Goal: Information Seeking & Learning: Learn about a topic

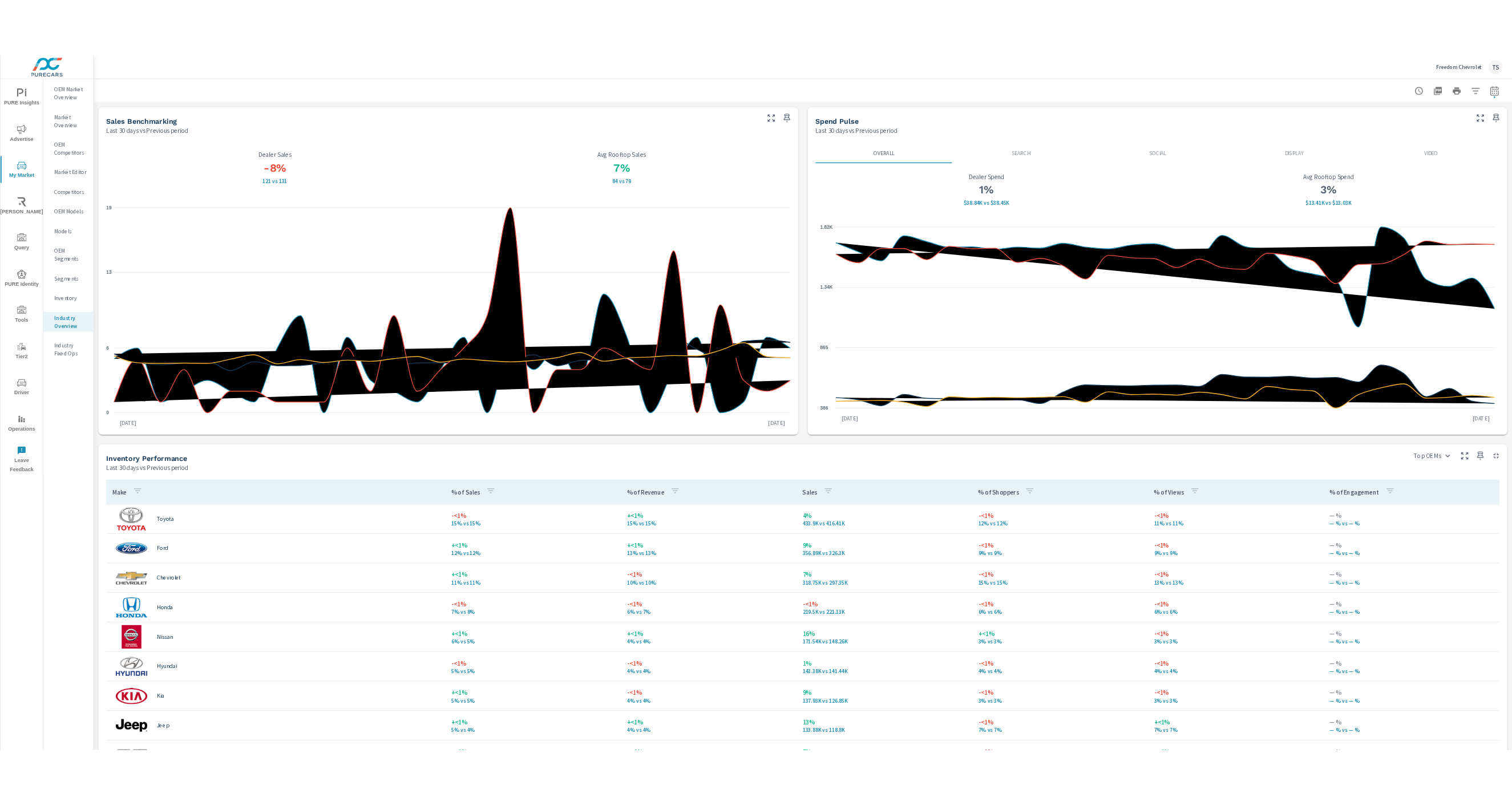
scroll to position [280, 0]
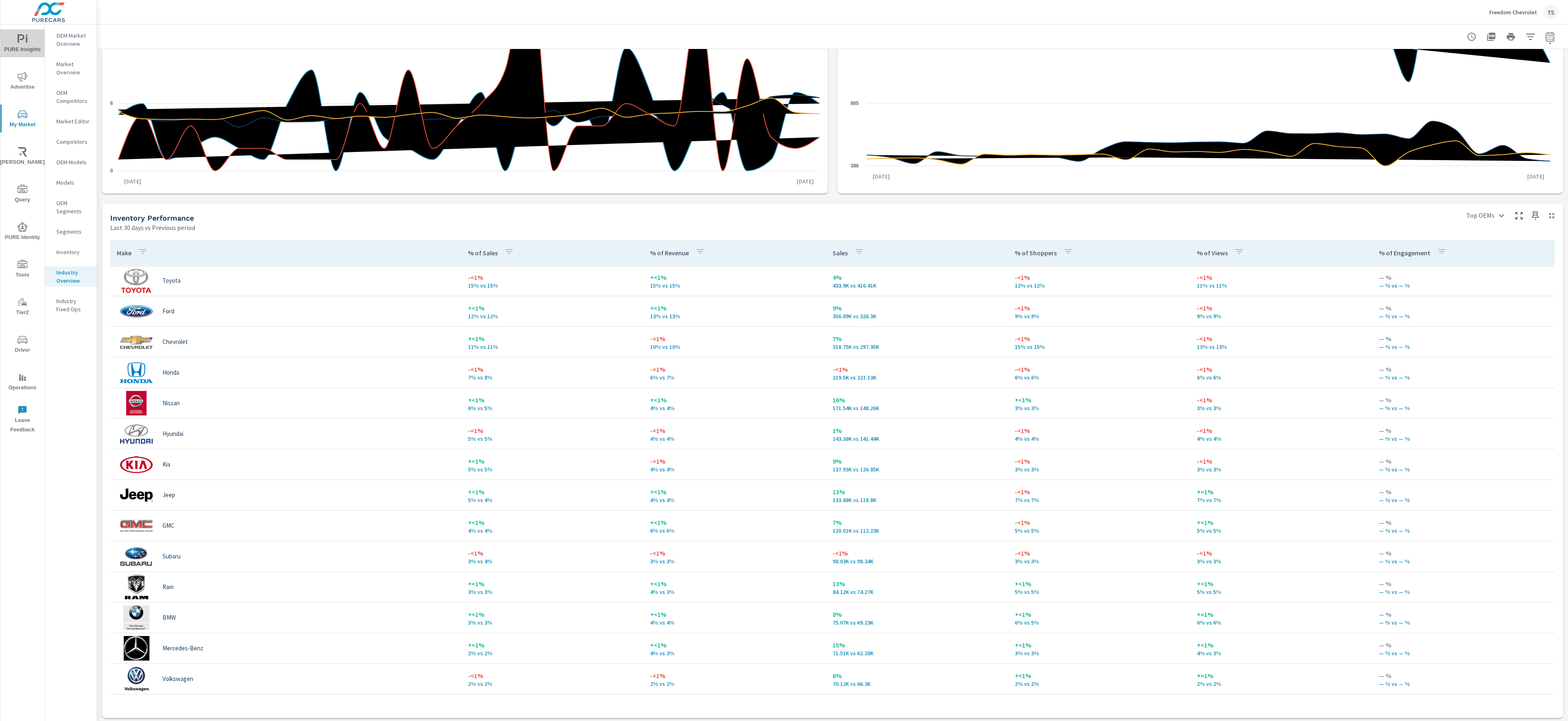
click at [24, 51] on span "PURE Insights" at bounding box center [23, 44] width 39 height 20
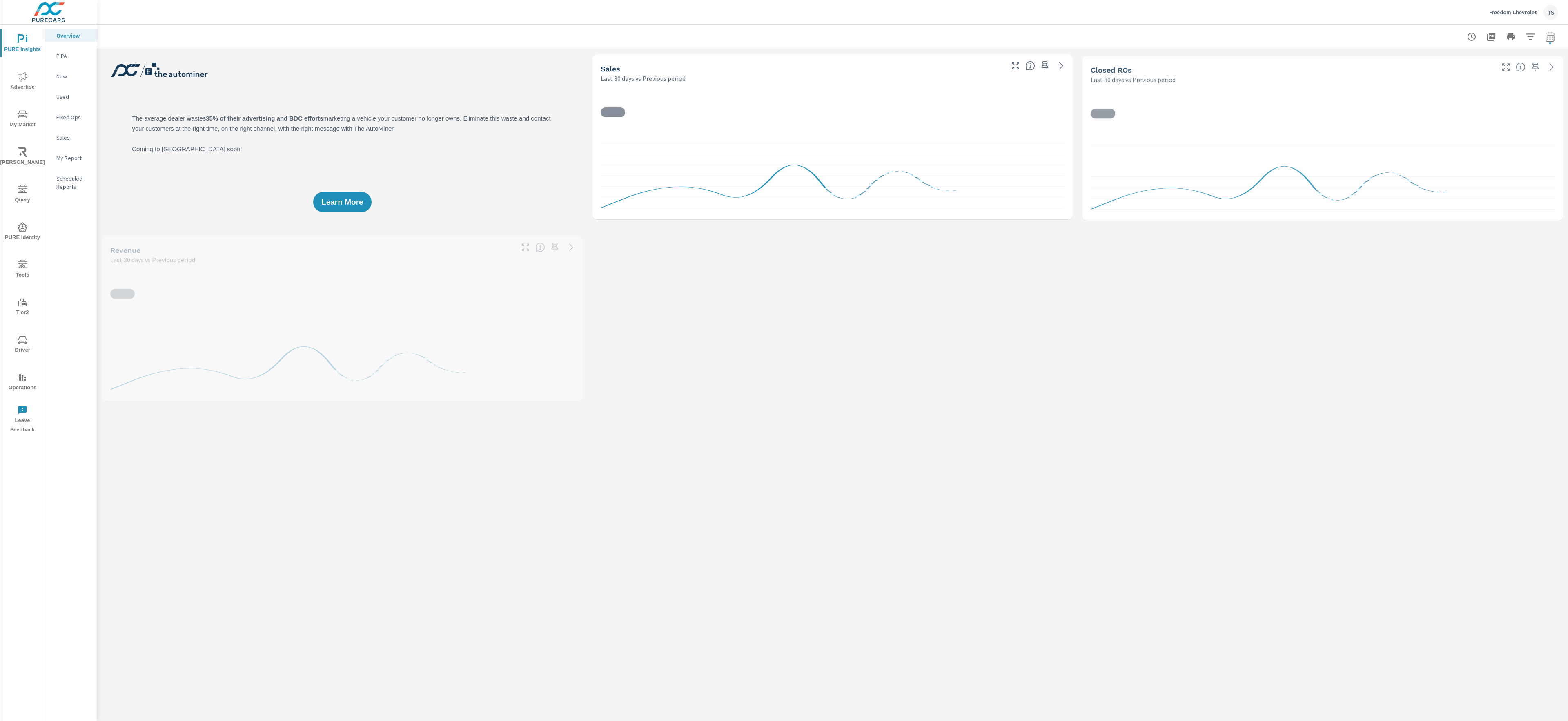
click at [36, 108] on button "My Market" at bounding box center [23, 119] width 44 height 28
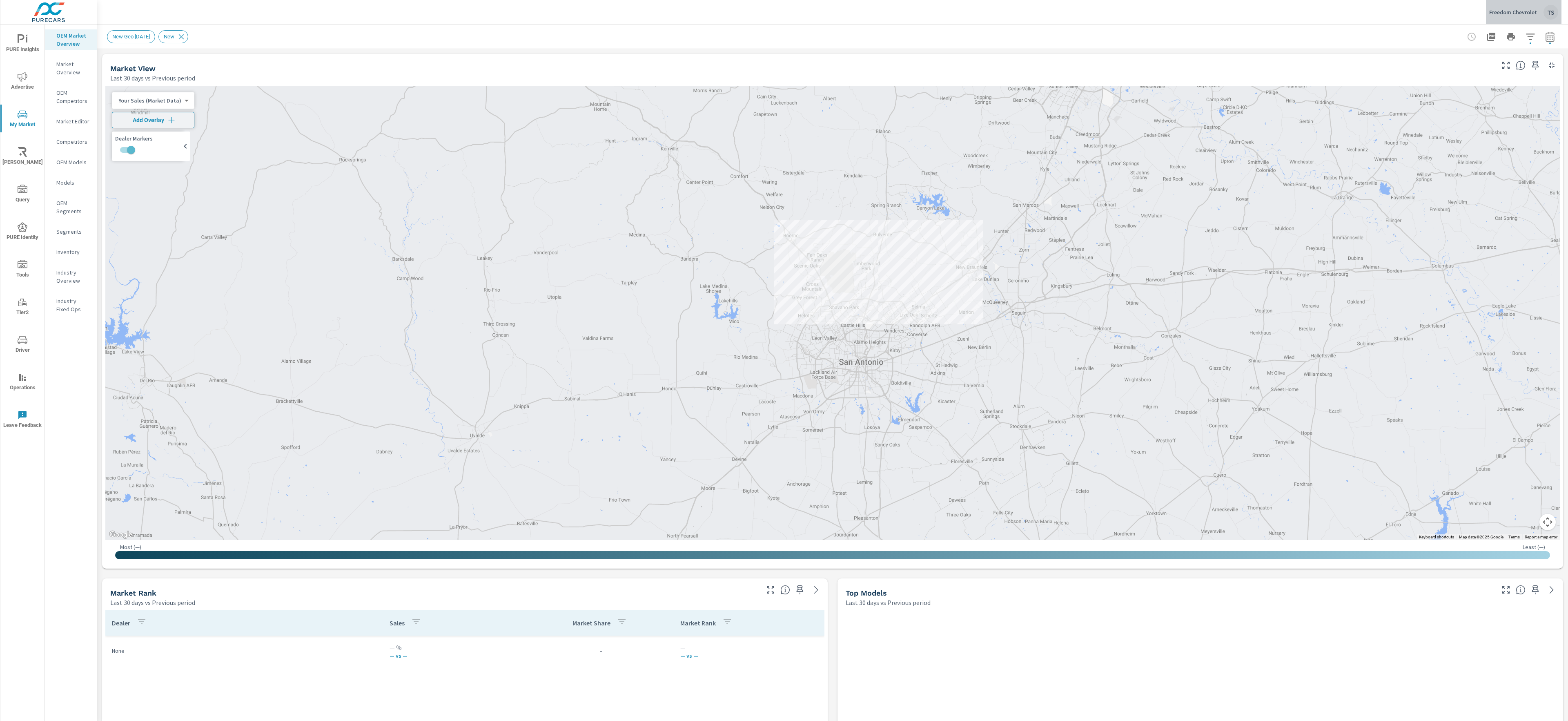
click at [1509, 10] on p "Freedom Chevrolet" at bounding box center [1513, 12] width 47 height 7
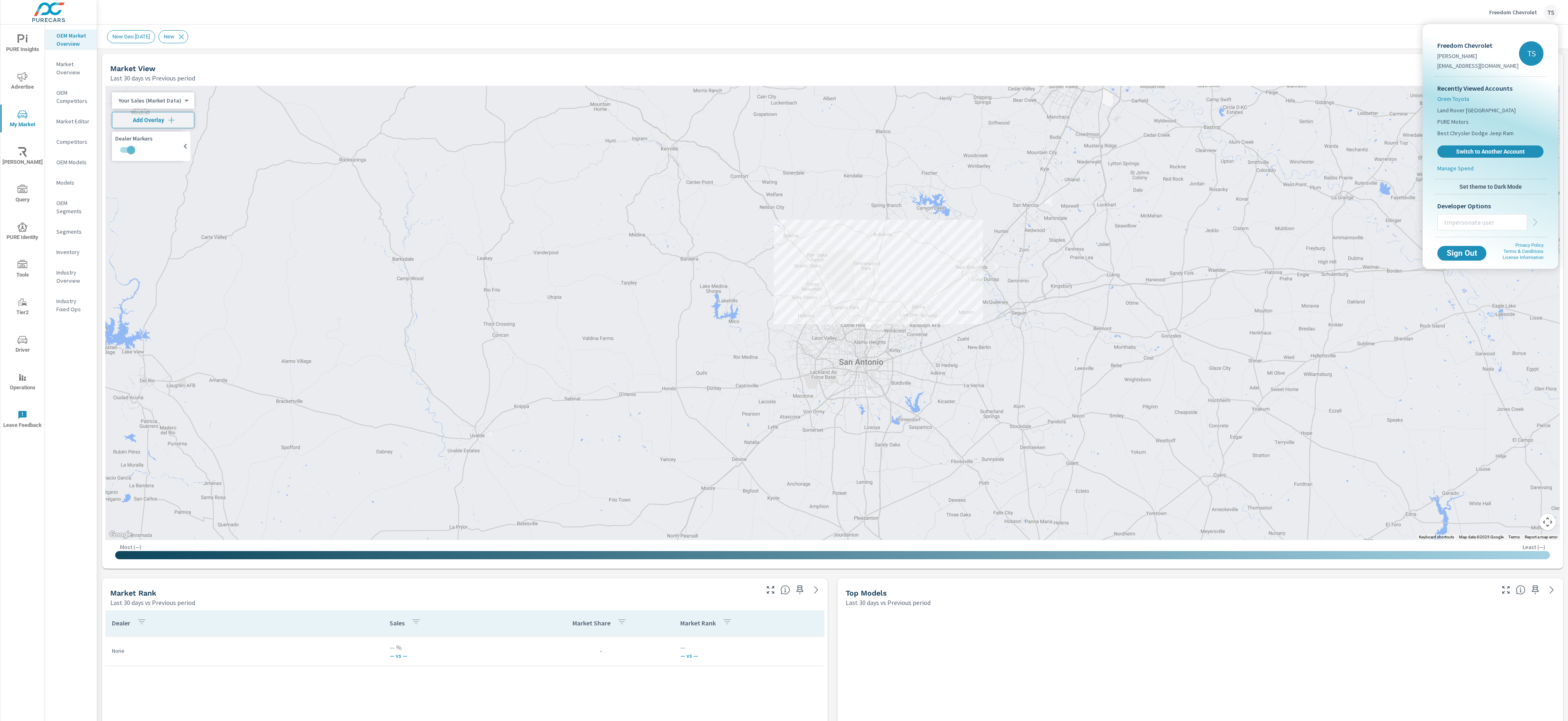
click at [1460, 95] on span "Orem Toyota" at bounding box center [1453, 99] width 32 height 8
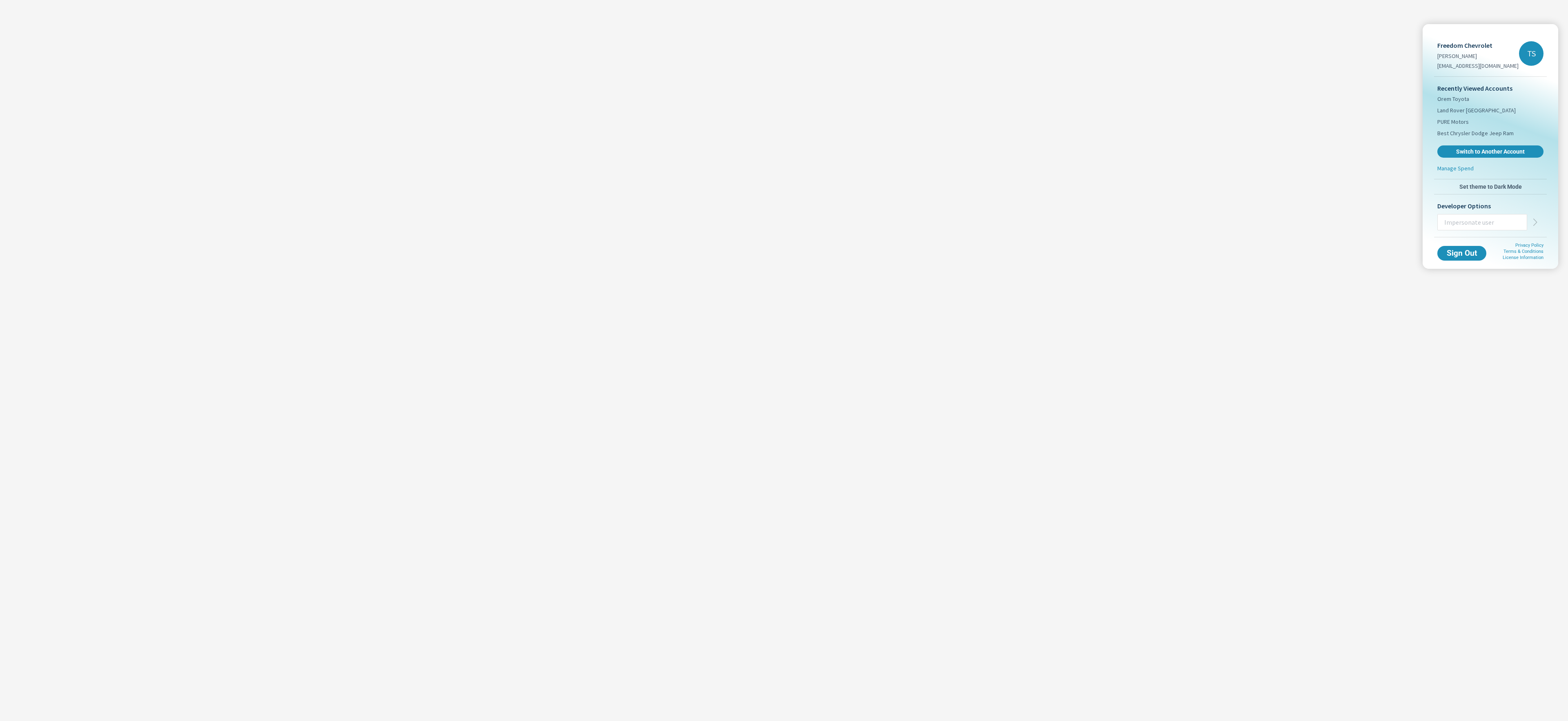
click at [1557, 695] on div at bounding box center [784, 360] width 1568 height 721
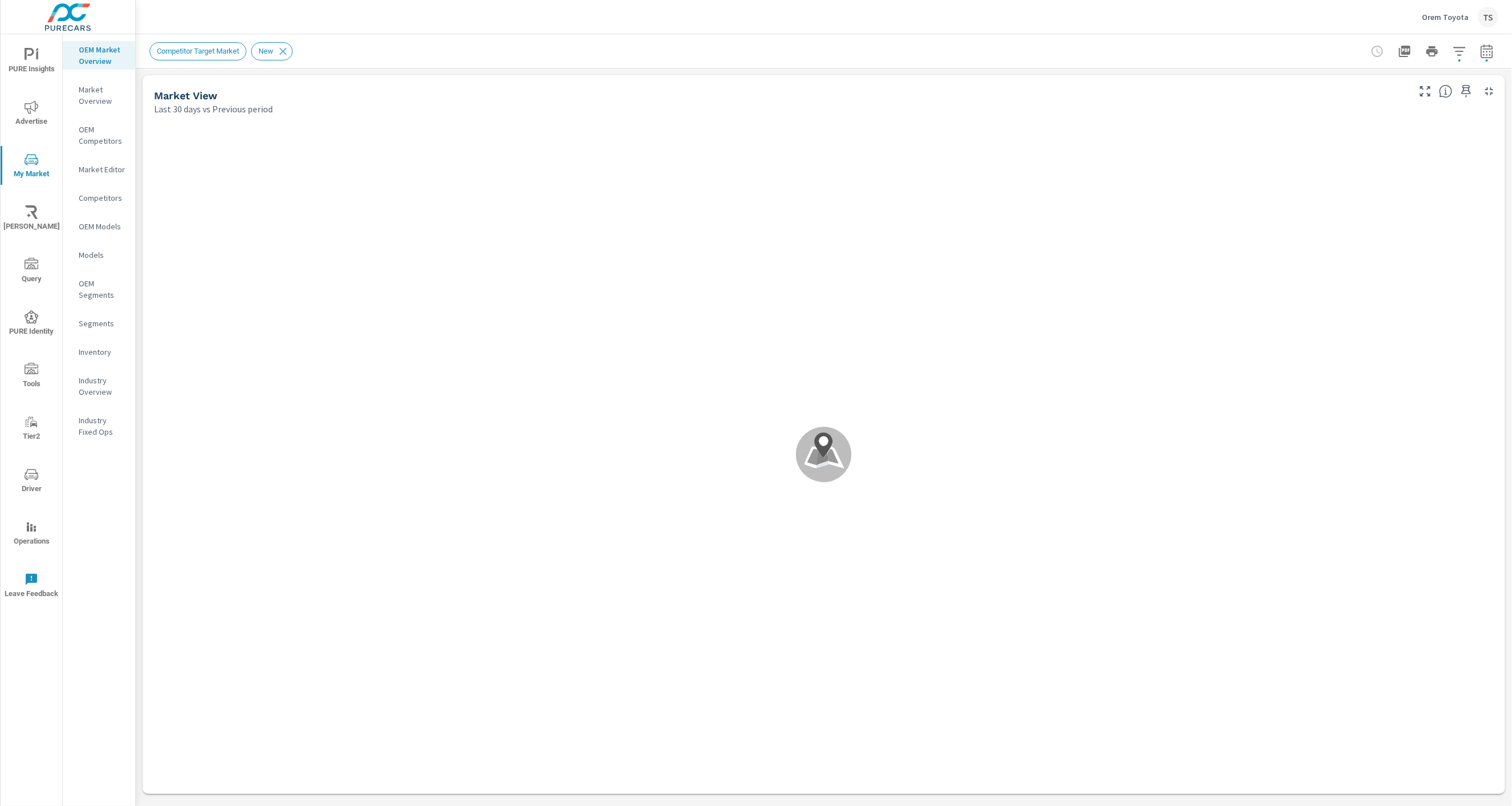
click at [1498, 58] on div at bounding box center [1432, 51] width 133 height 23
click at [1495, 56] on button "button" at bounding box center [1486, 51] width 23 height 23
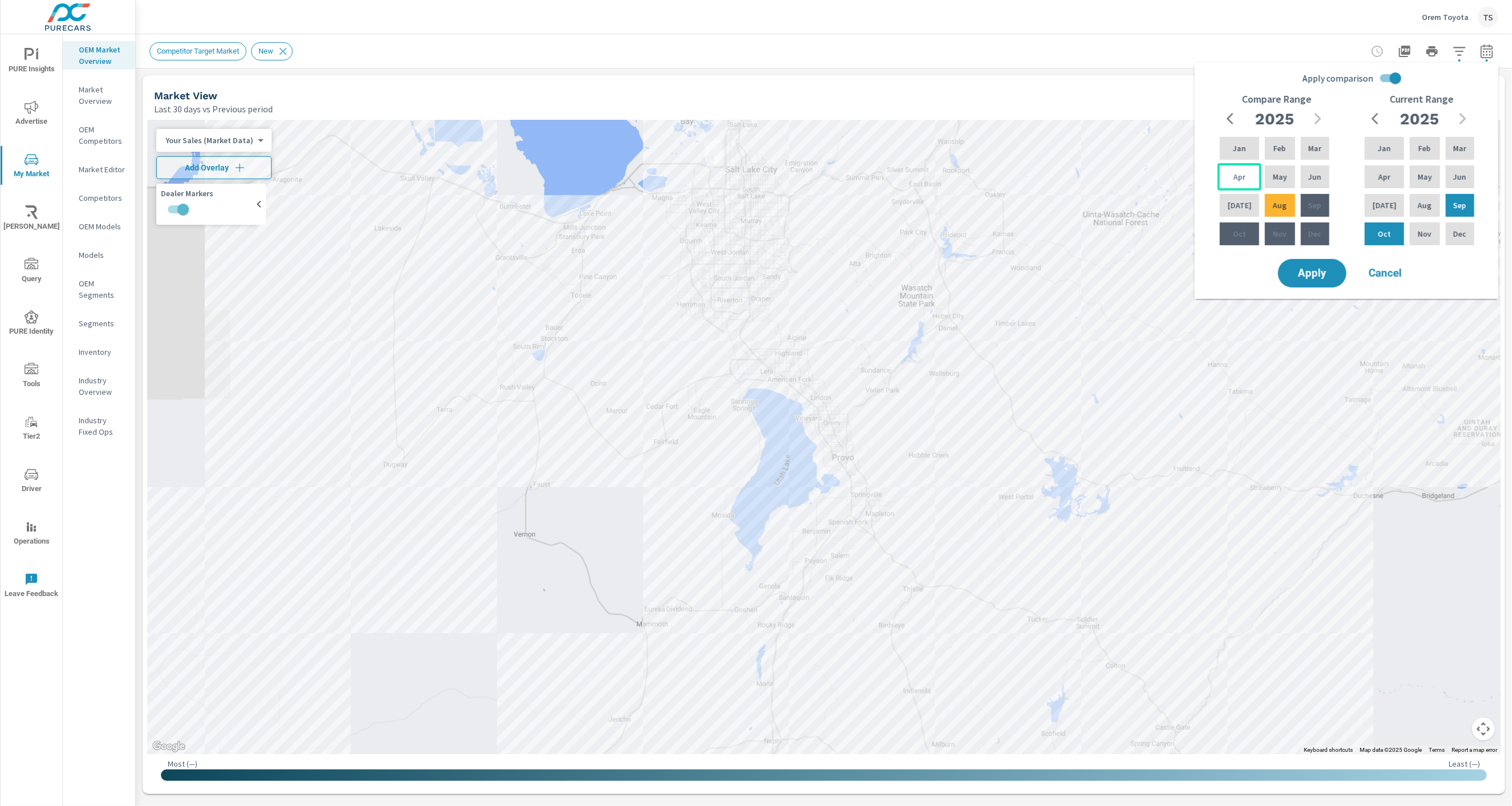
drag, startPoint x: 1270, startPoint y: 203, endPoint x: 1219, endPoint y: 166, distance: 63.0
click at [1219, 166] on div "Jan Feb Mar Apr May Jun Jul Aug Sep Oct Nov Dec" at bounding box center [1275, 190] width 114 height 113
click at [1219, 166] on div "Apr" at bounding box center [1240, 177] width 44 height 27
click at [1282, 195] on div "Aug" at bounding box center [1280, 205] width 34 height 27
click at [1326, 272] on span "Apply" at bounding box center [1311, 273] width 47 height 11
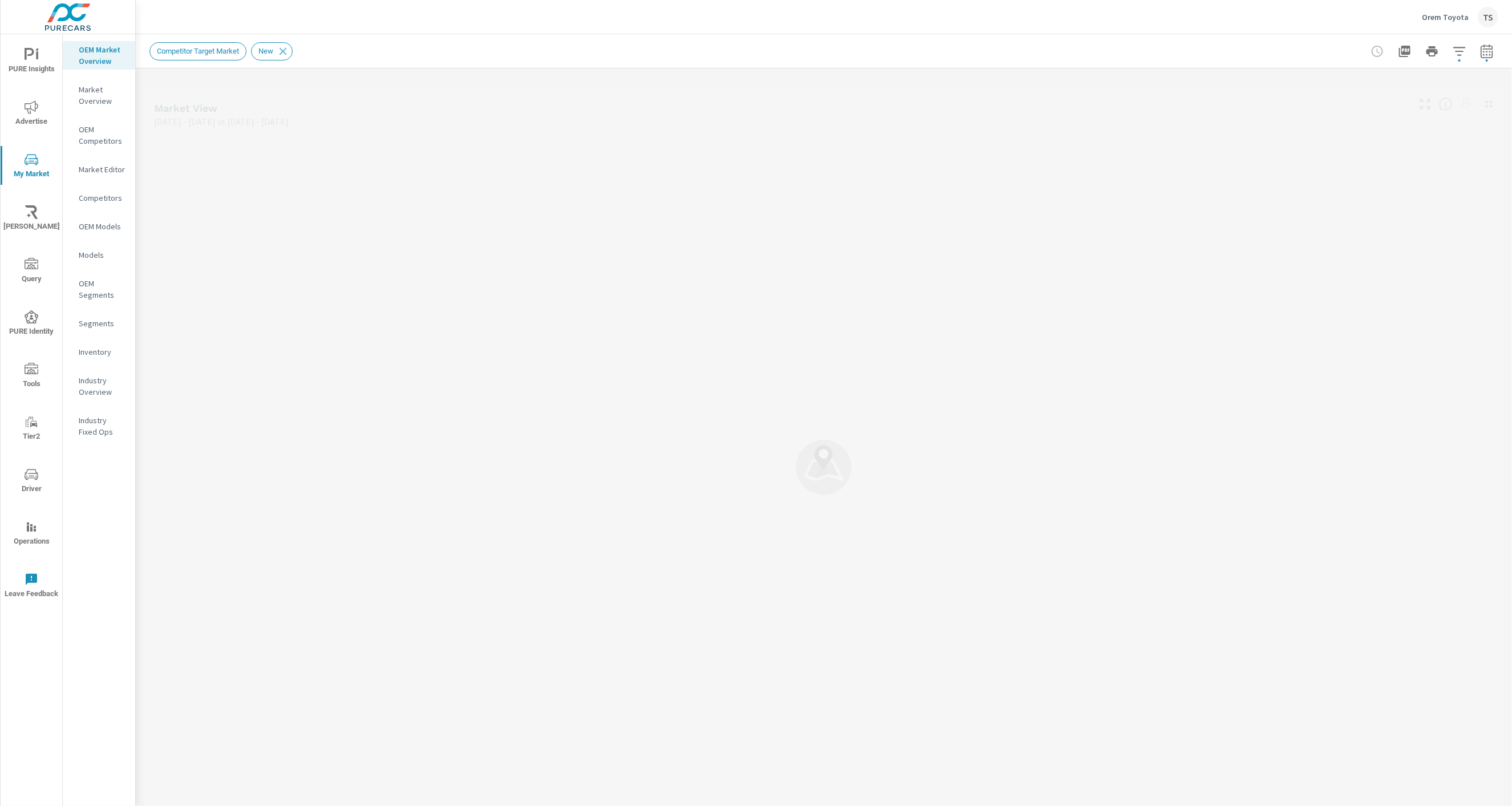
click at [1009, 766] on div "Market Overview Orem Toyota Report date range: Sep 01, 2025 - Oct 06, 2025 vs A…" at bounding box center [824, 420] width 1376 height 772
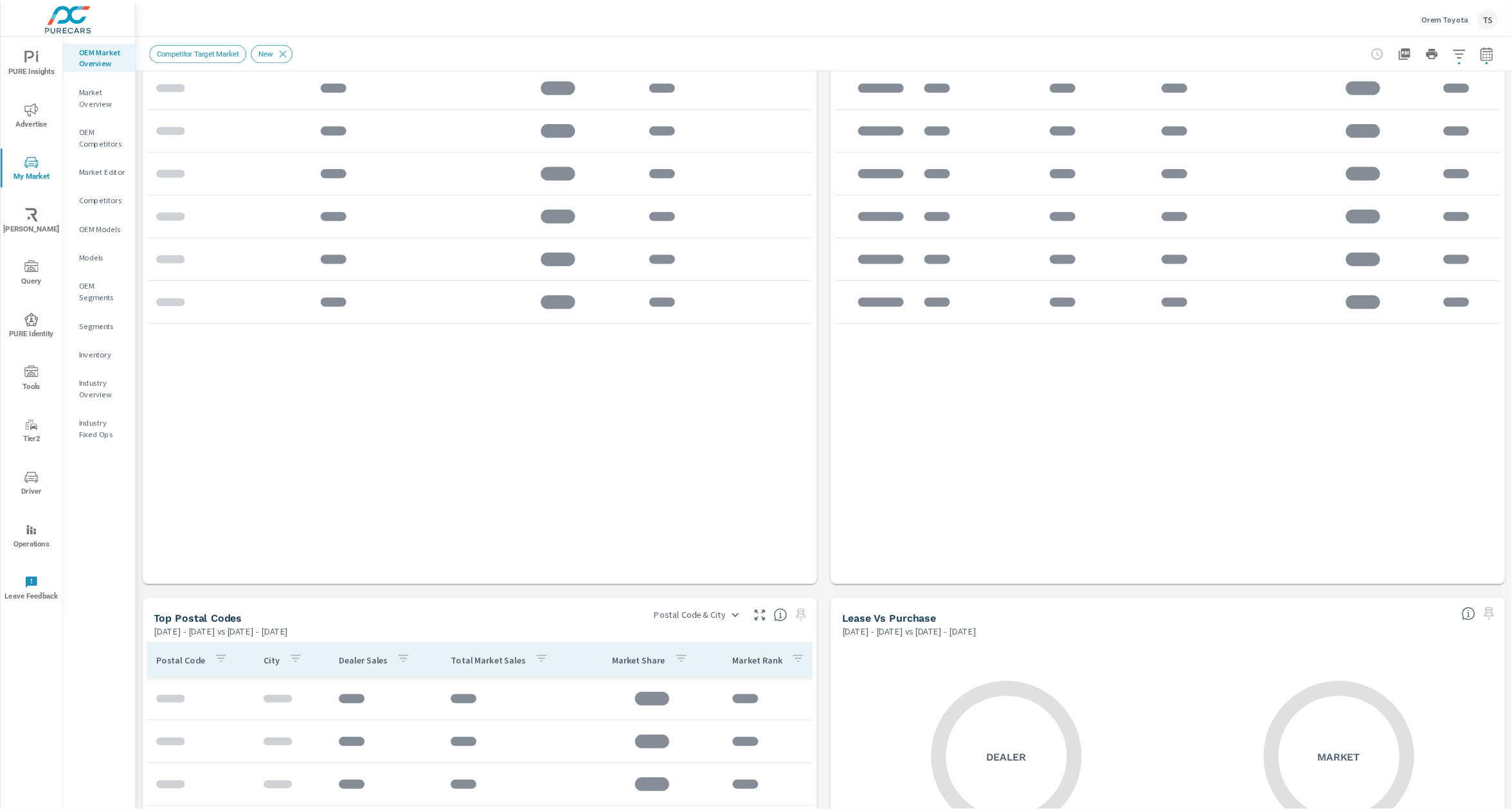
scroll to position [614, 0]
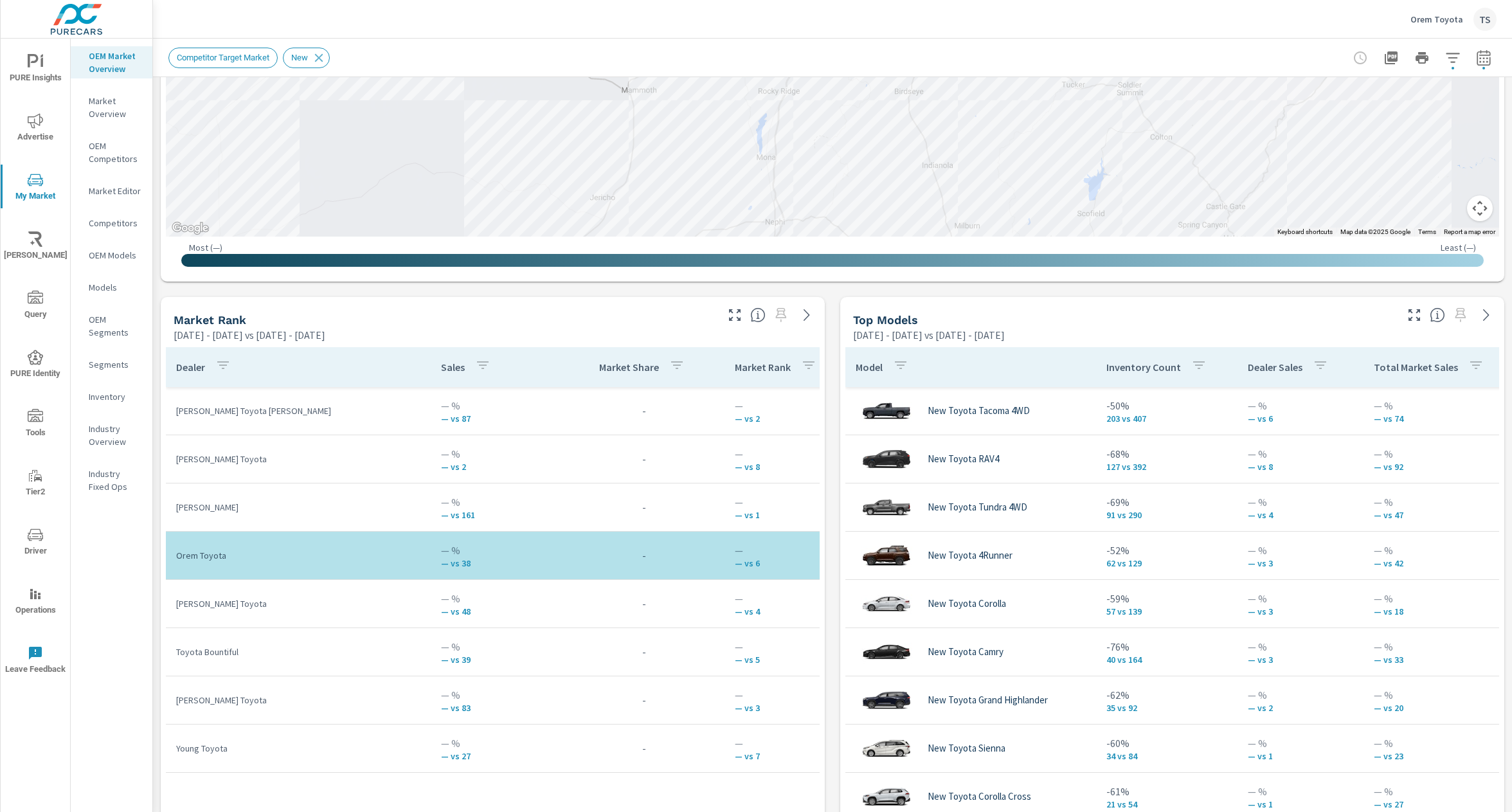
click at [1481, 54] on icon "button" at bounding box center [1483, 58] width 13 height 15
click at [1487, 56] on icon "button" at bounding box center [1483, 58] width 15 height 15
click at [1483, 56] on icon "button" at bounding box center [1483, 58] width 15 height 15
click at [1482, 57] on icon "button" at bounding box center [1483, 58] width 15 height 15
click at [1479, 61] on icon "button" at bounding box center [1483, 59] width 9 height 5
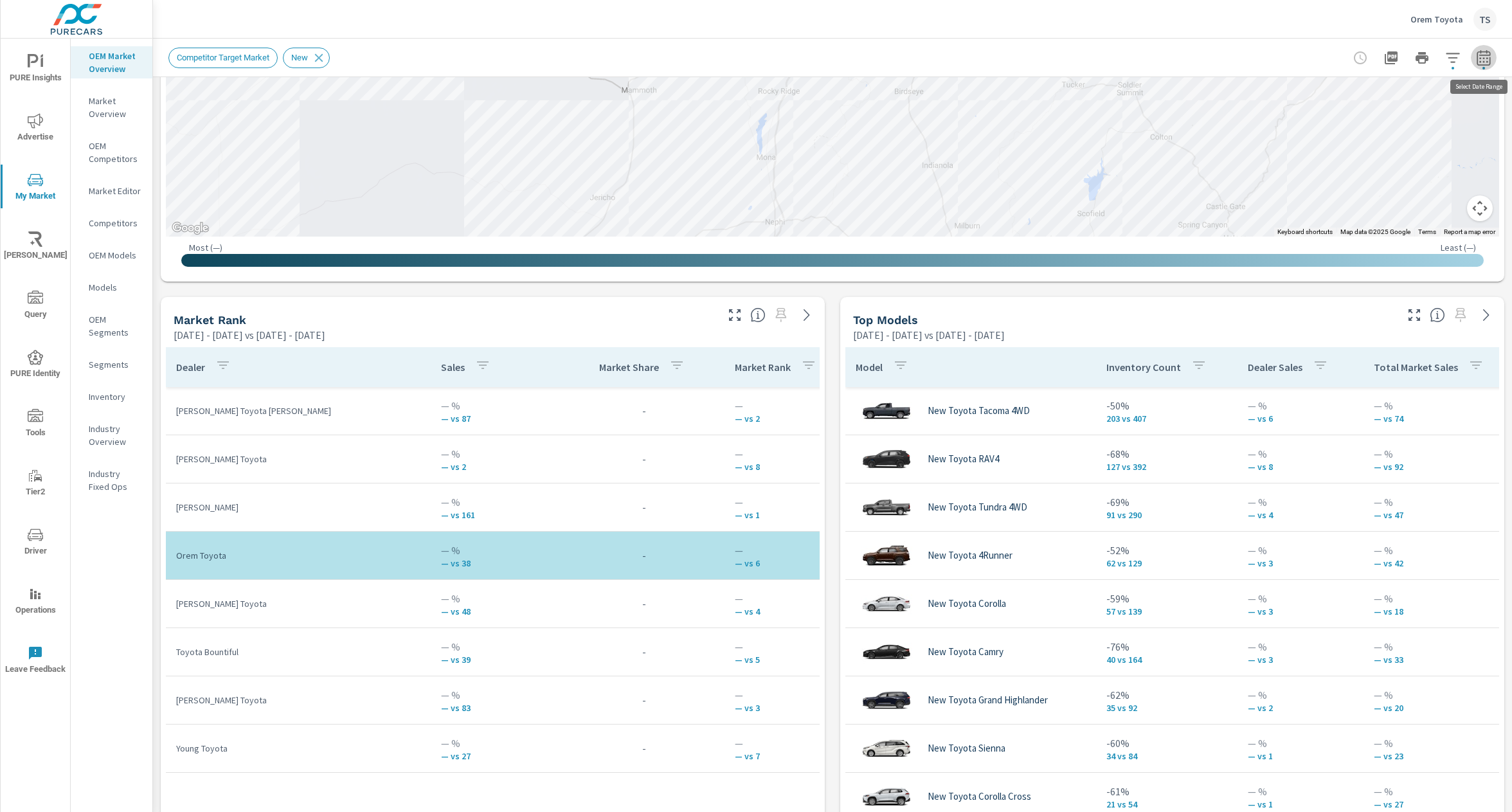
click at [1478, 64] on icon "button" at bounding box center [1483, 58] width 15 height 15
click at [1478, 63] on icon "button" at bounding box center [1483, 58] width 15 height 15
drag, startPoint x: 1479, startPoint y: 63, endPoint x: 1317, endPoint y: 23, distance: 166.9
click at [1479, 62] on icon "button" at bounding box center [1483, 58] width 15 height 15
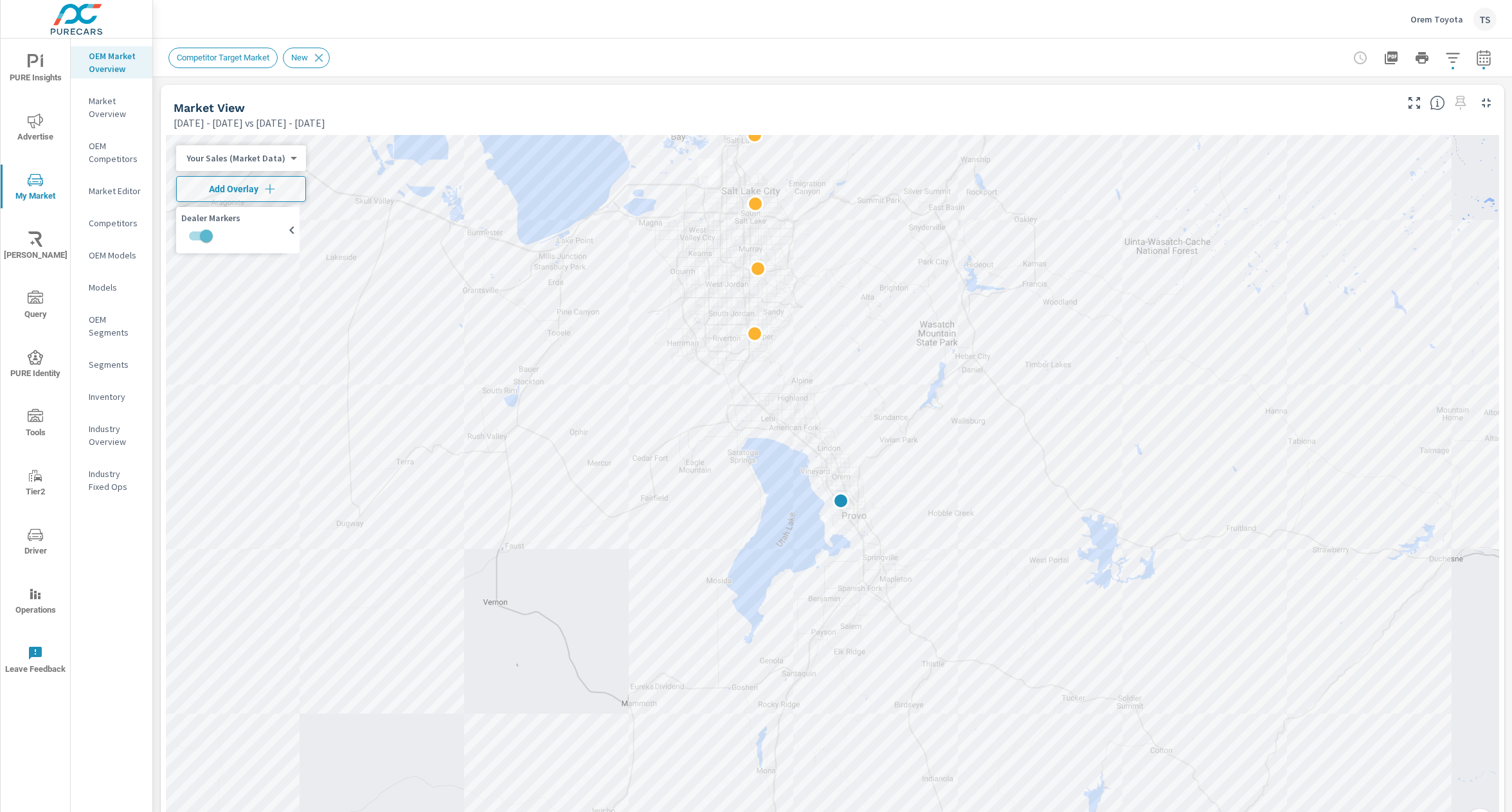
click at [1490, 59] on icon "button" at bounding box center [1483, 58] width 13 height 15
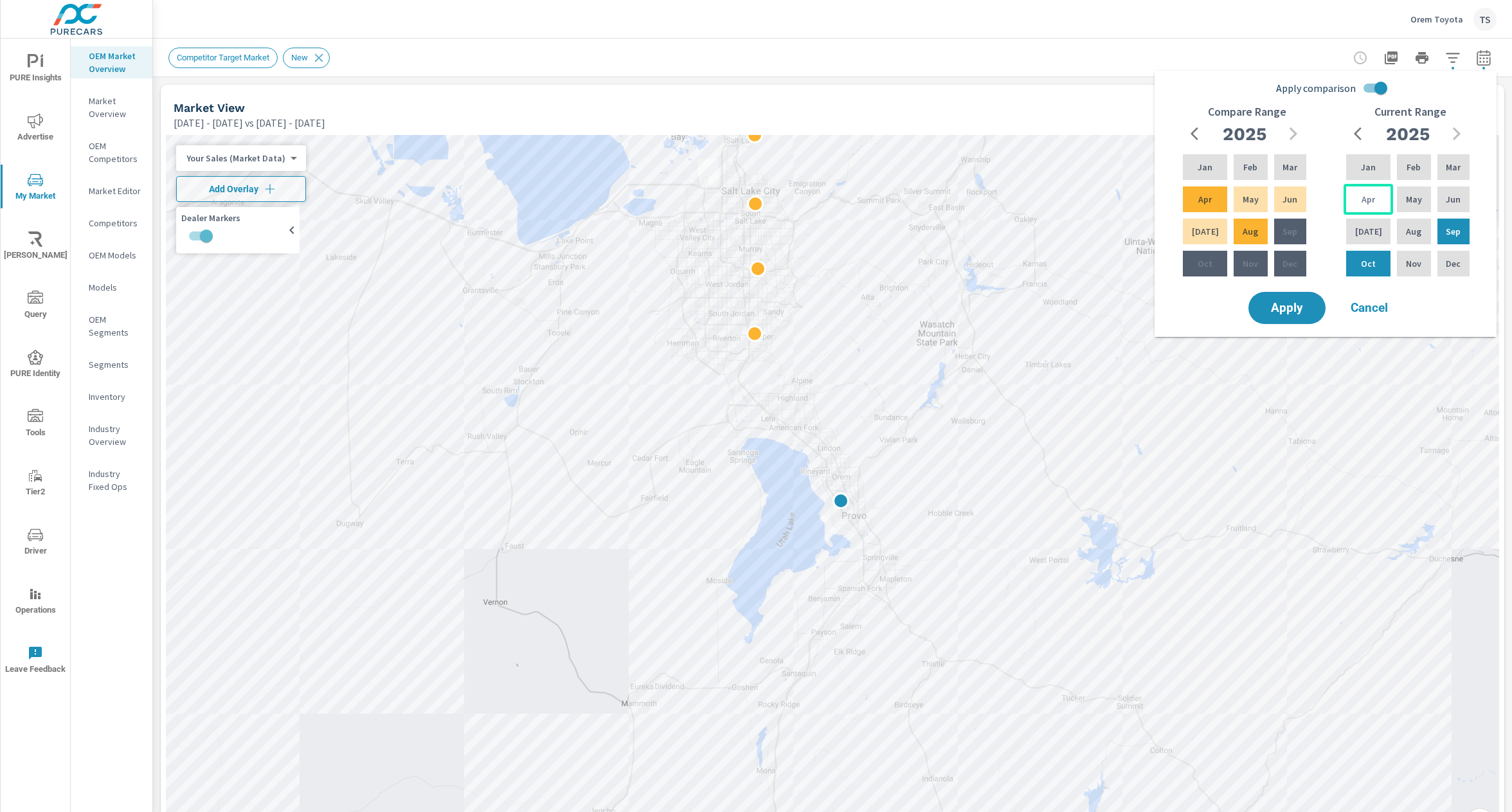
click at [1369, 198] on p "Apr" at bounding box center [1368, 198] width 13 height 12
click at [1356, 265] on div "Oct" at bounding box center [1368, 264] width 50 height 31
click at [1362, 205] on p "Apr" at bounding box center [1368, 198] width 13 height 12
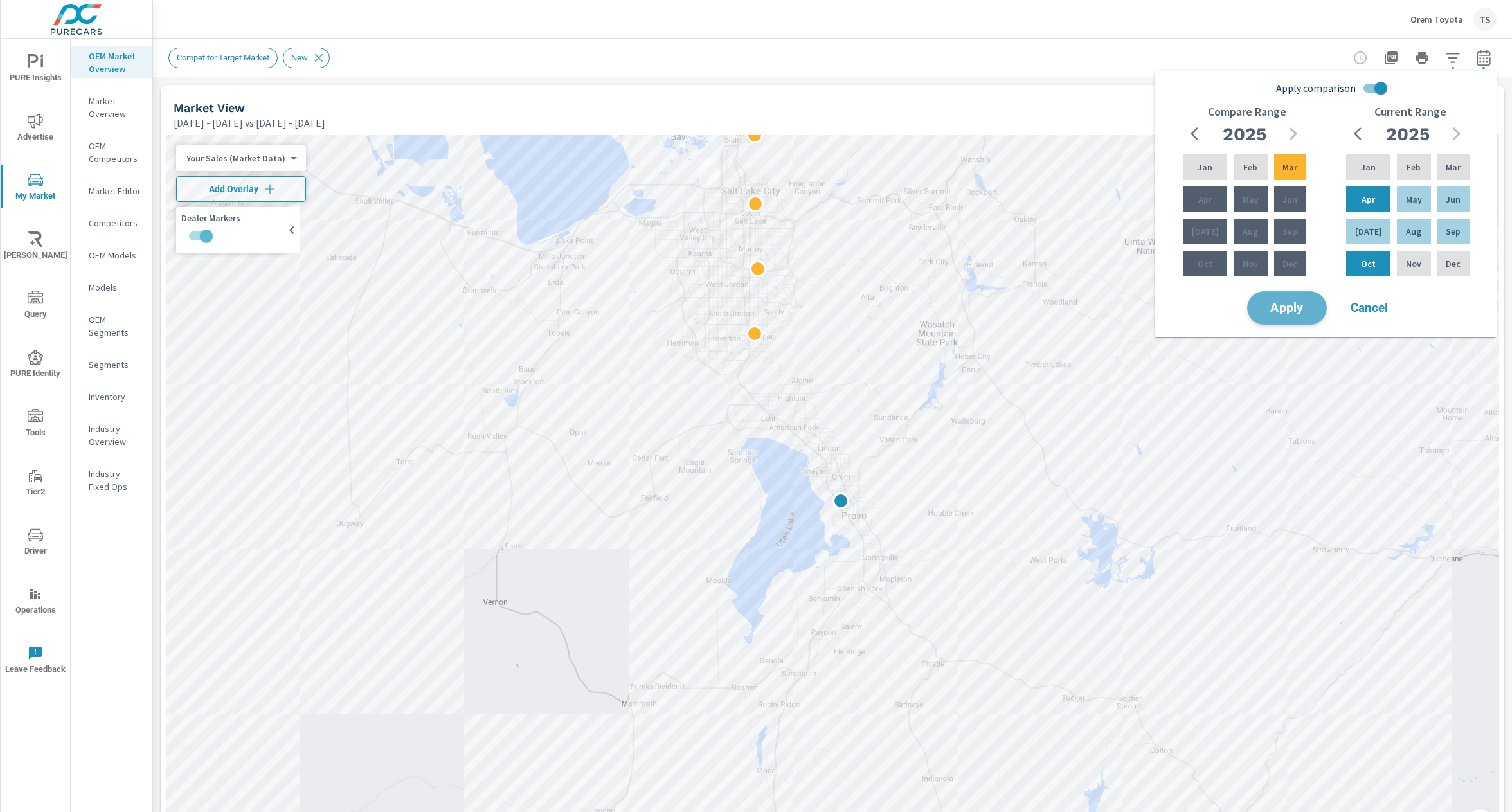
click at [1279, 299] on button "Apply" at bounding box center [1286, 308] width 80 height 34
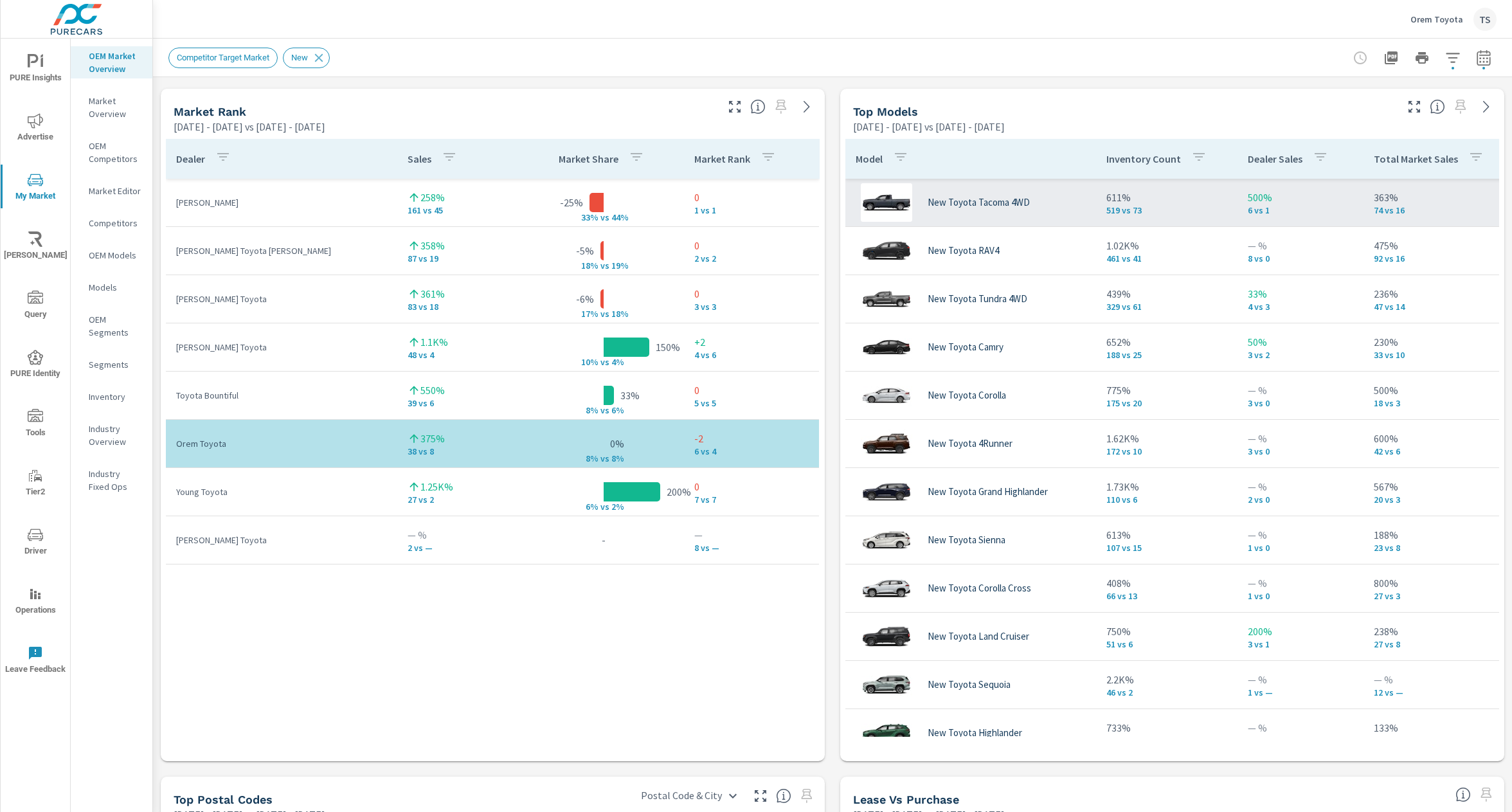
scroll to position [822, 0]
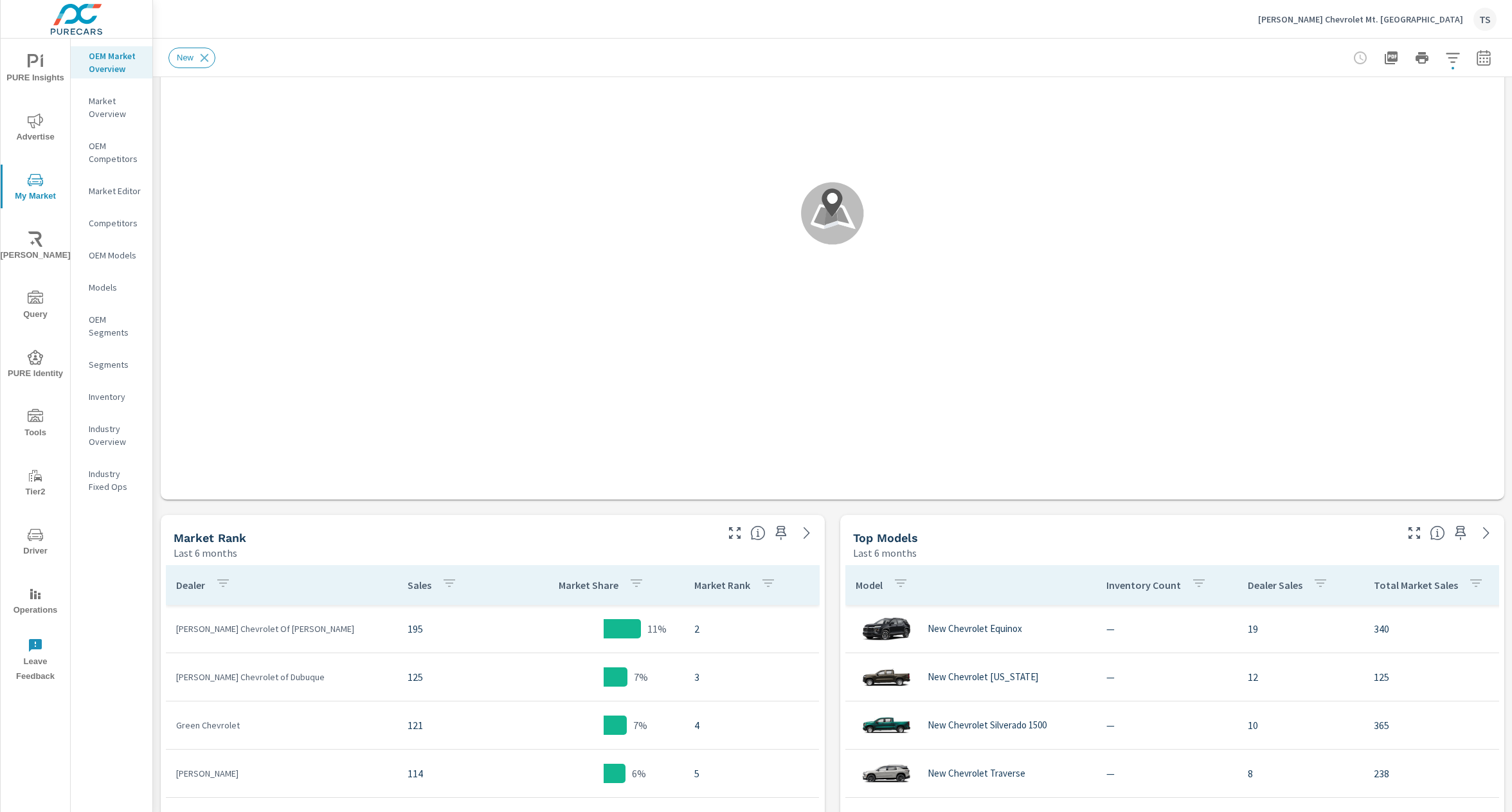
scroll to position [202, 0]
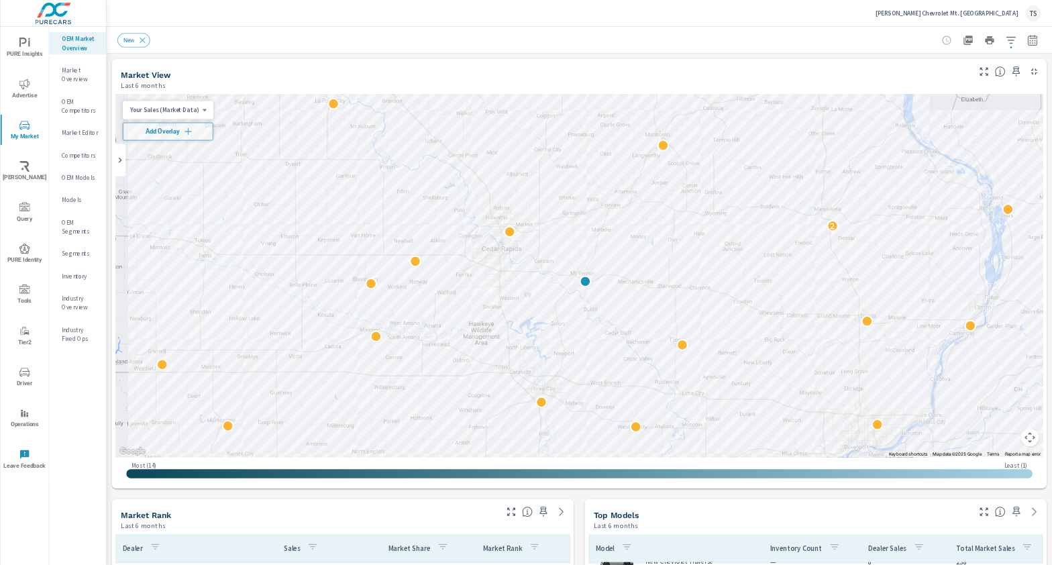
scroll to position [176, 0]
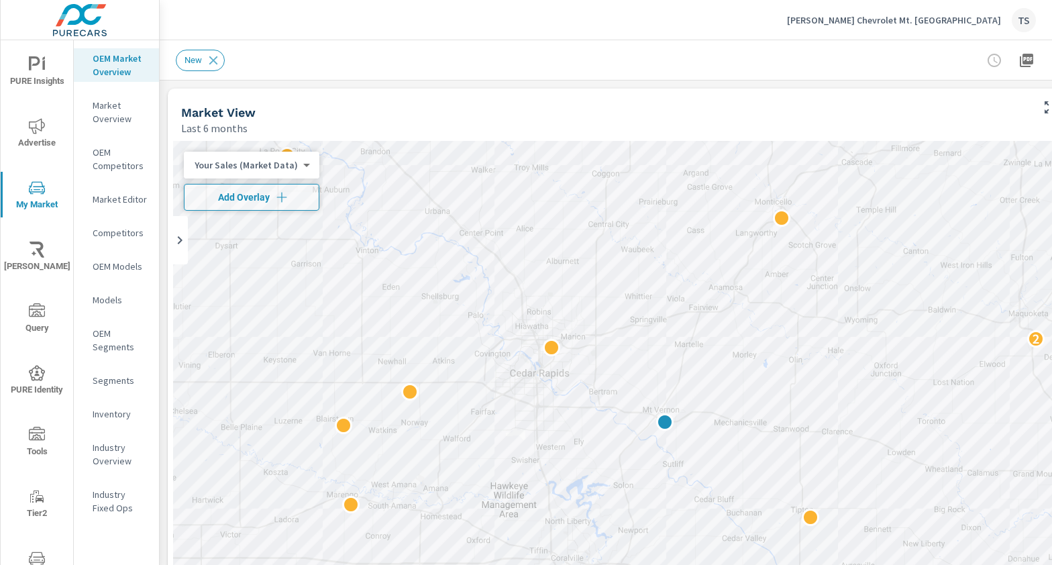
scroll to position [176, 0]
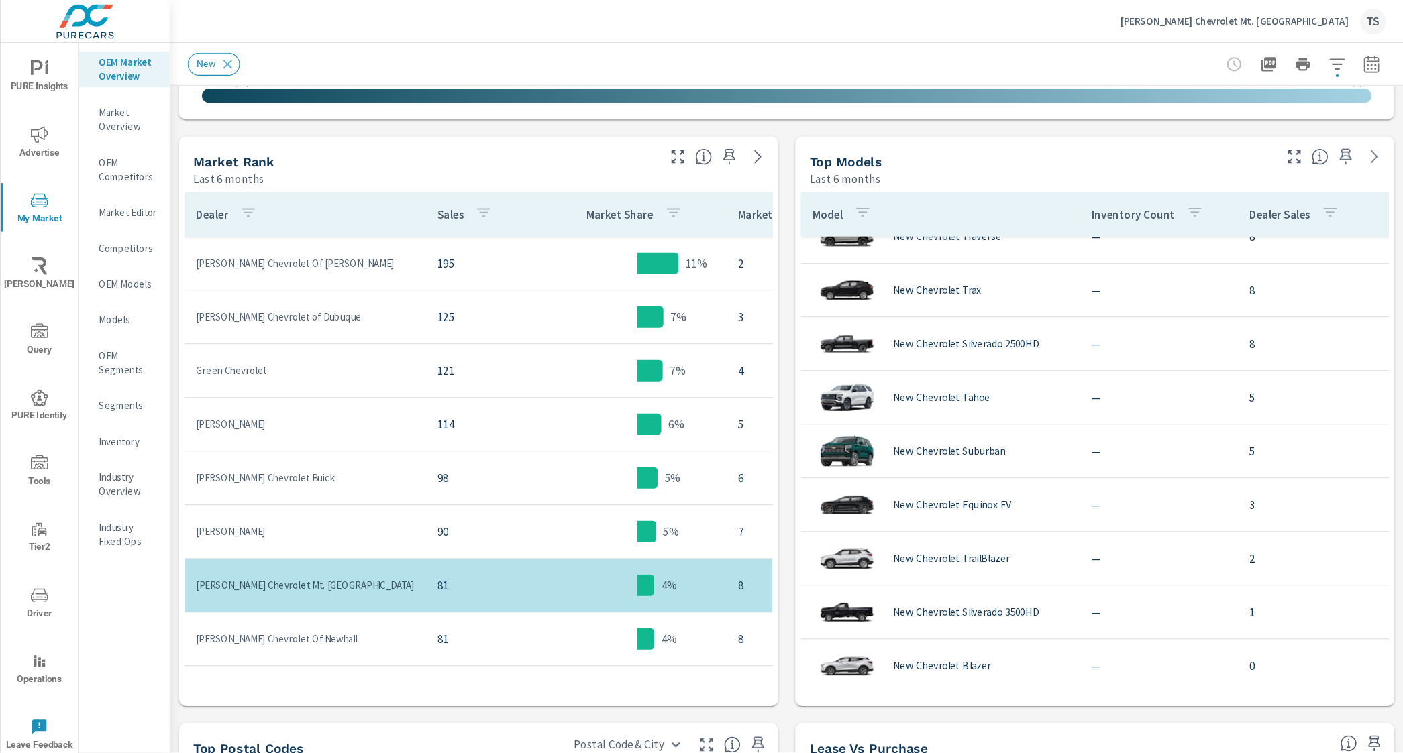
scroll to position [176, 0]
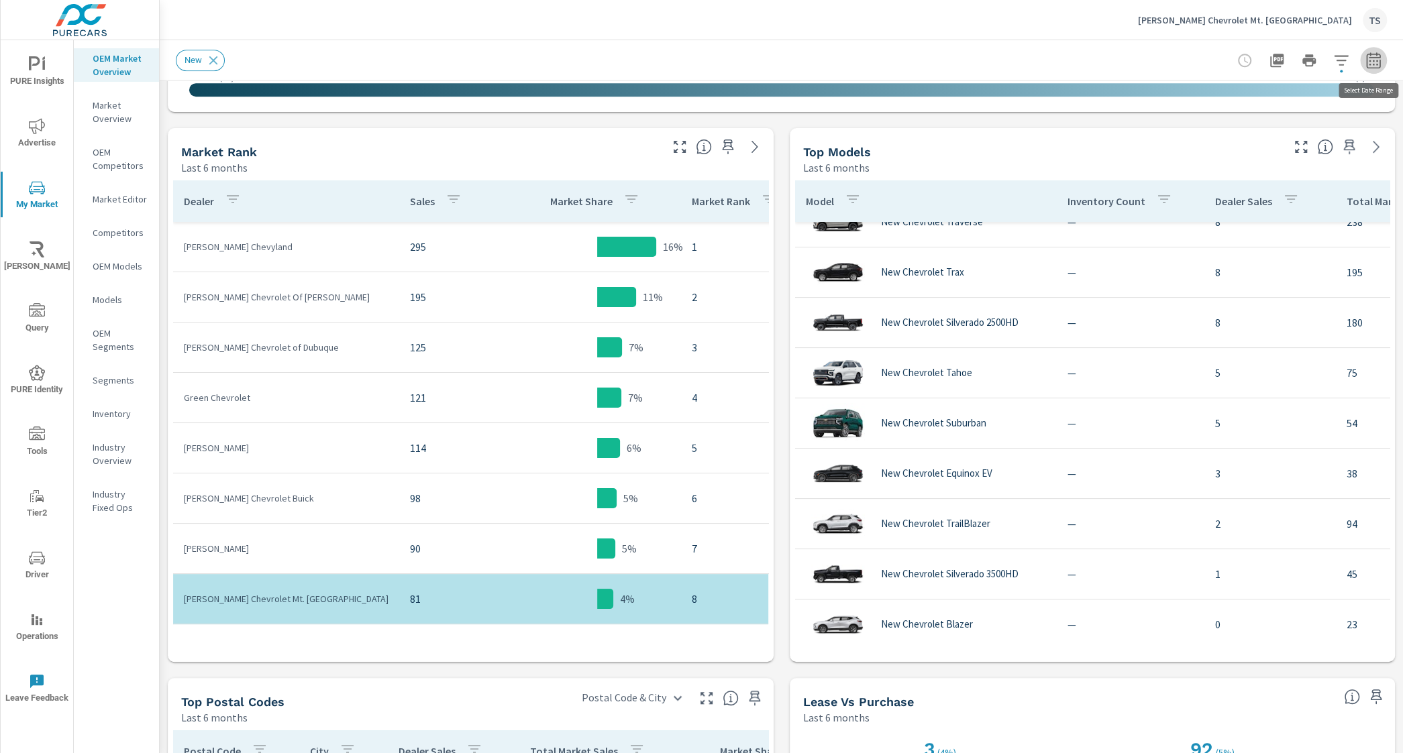
click at [1379, 61] on icon "button" at bounding box center [1373, 60] width 14 height 16
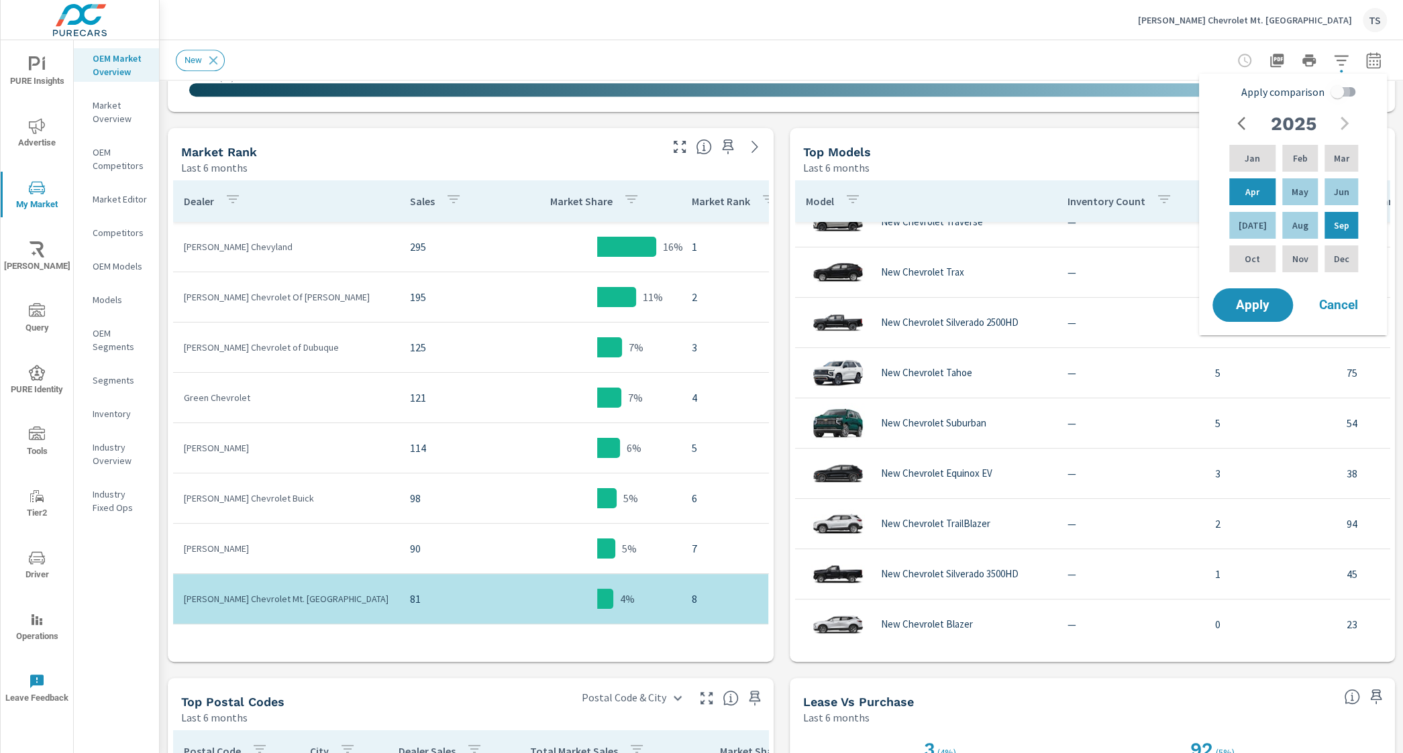
drag, startPoint x: 1352, startPoint y: 97, endPoint x: 1336, endPoint y: 119, distance: 27.2
click at [1352, 97] on input "Apply comparison" at bounding box center [1337, 91] width 76 height 25
checkbox input "true"
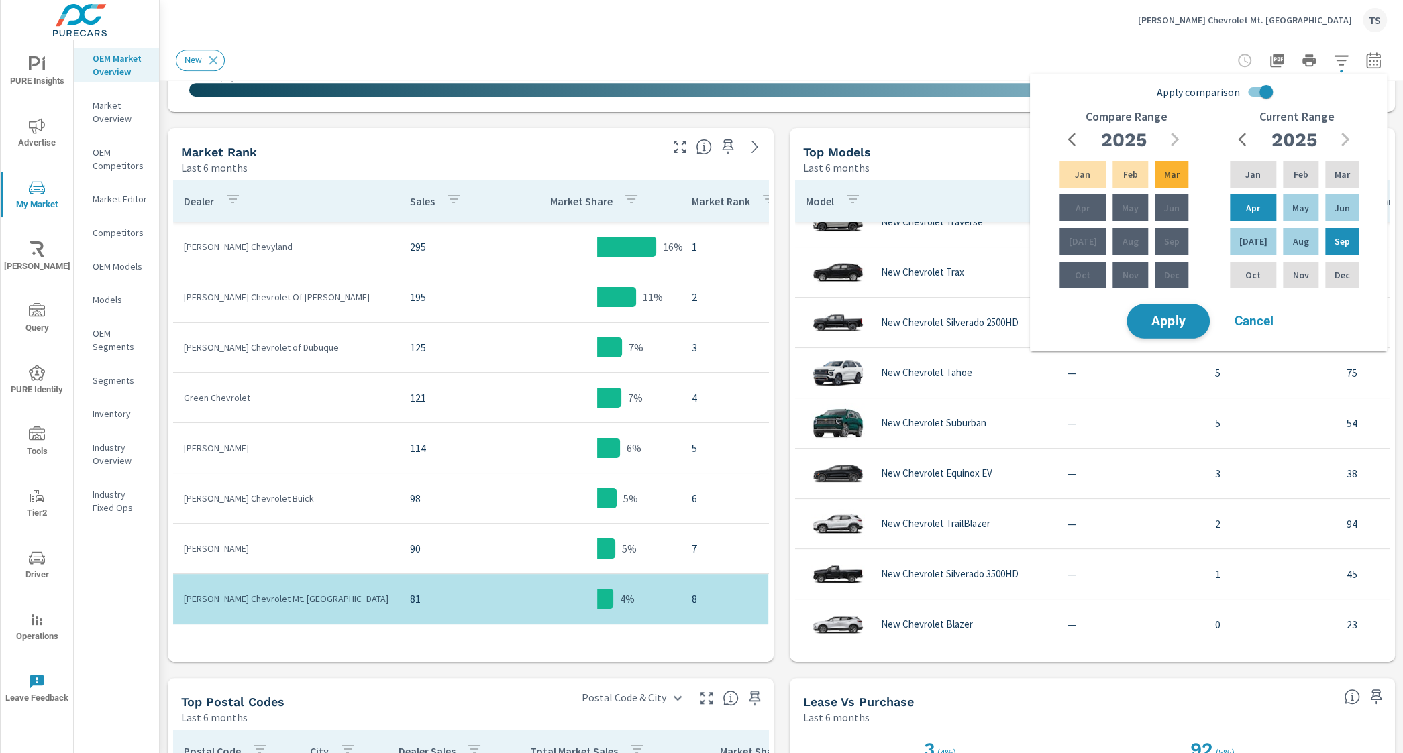
click at [1148, 317] on span "Apply" at bounding box center [1167, 321] width 55 height 13
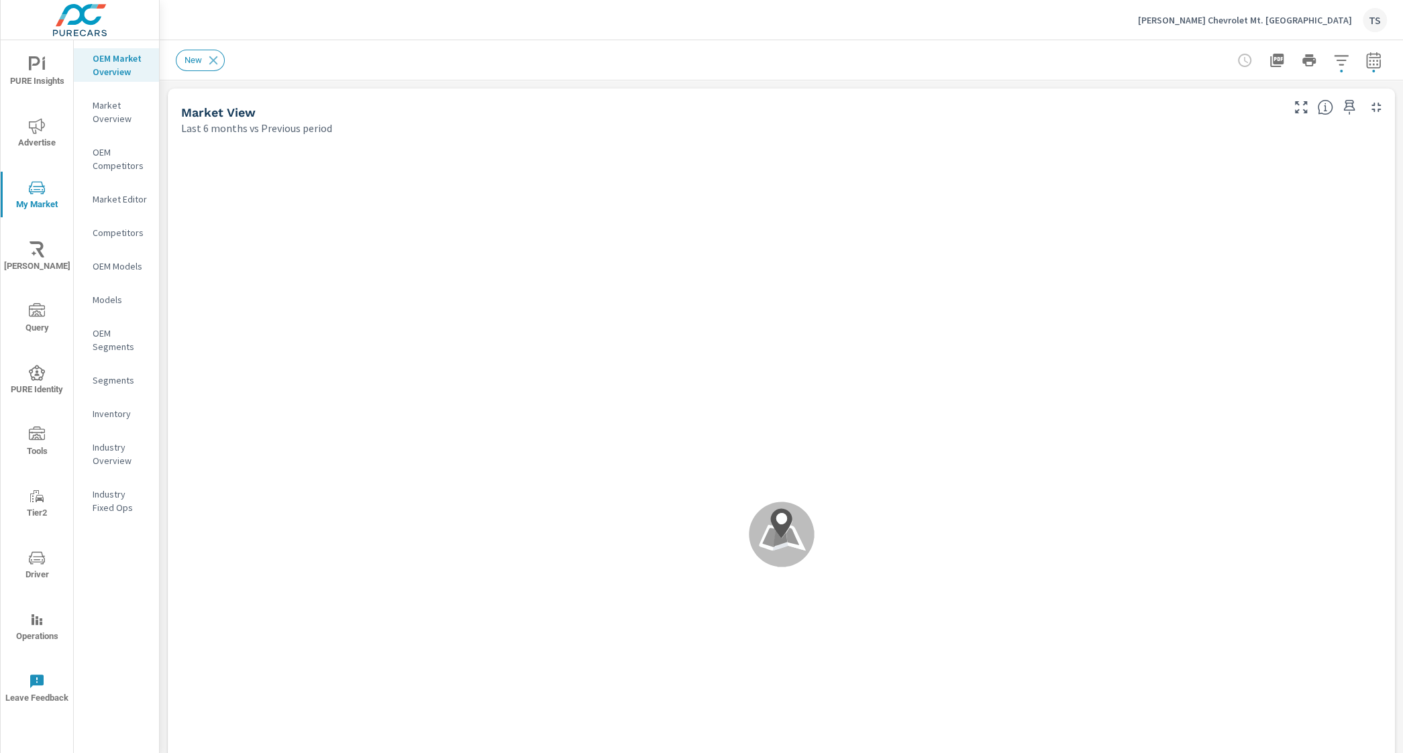
scroll to position [151, 0]
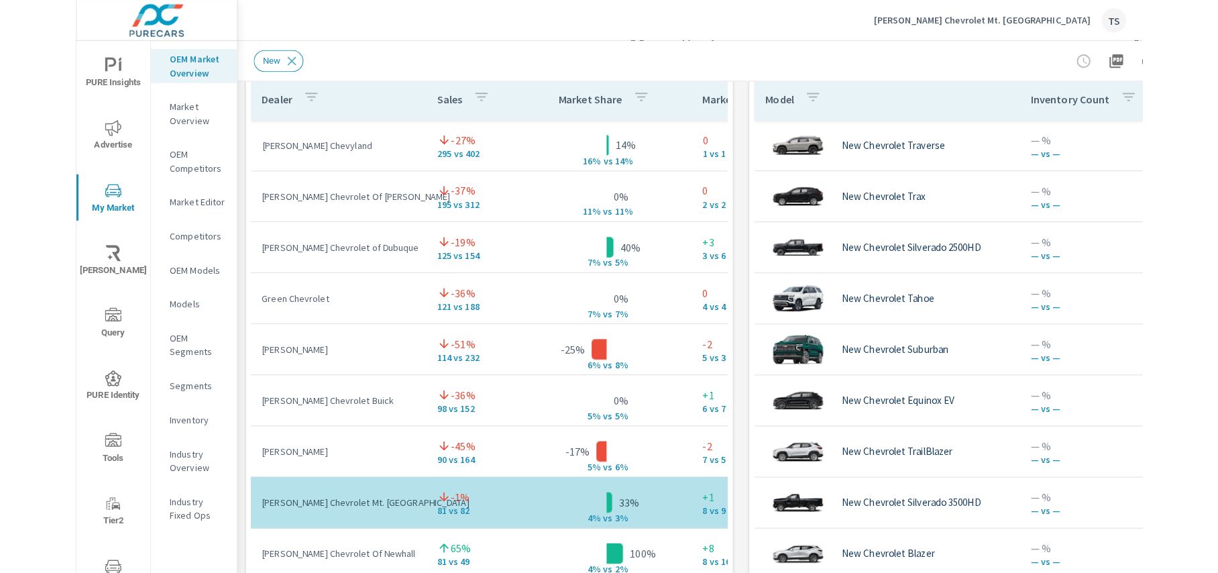
scroll to position [151, 0]
